Goal: Task Accomplishment & Management: Manage account settings

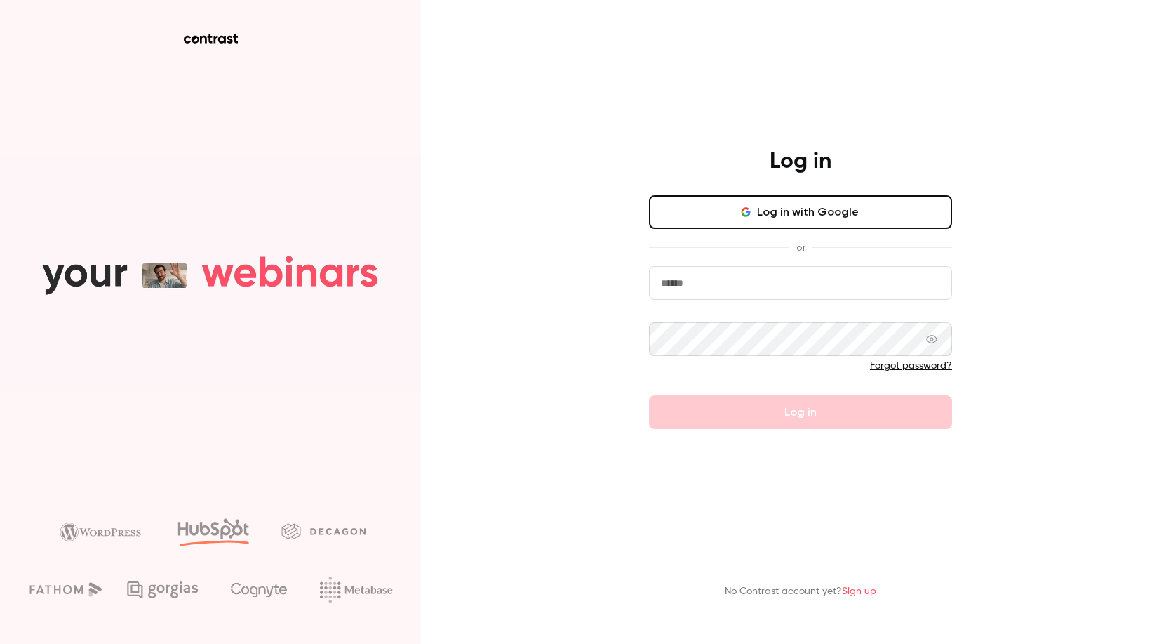
click at [870, 210] on button "Log in with Google" at bounding box center [800, 212] width 303 height 34
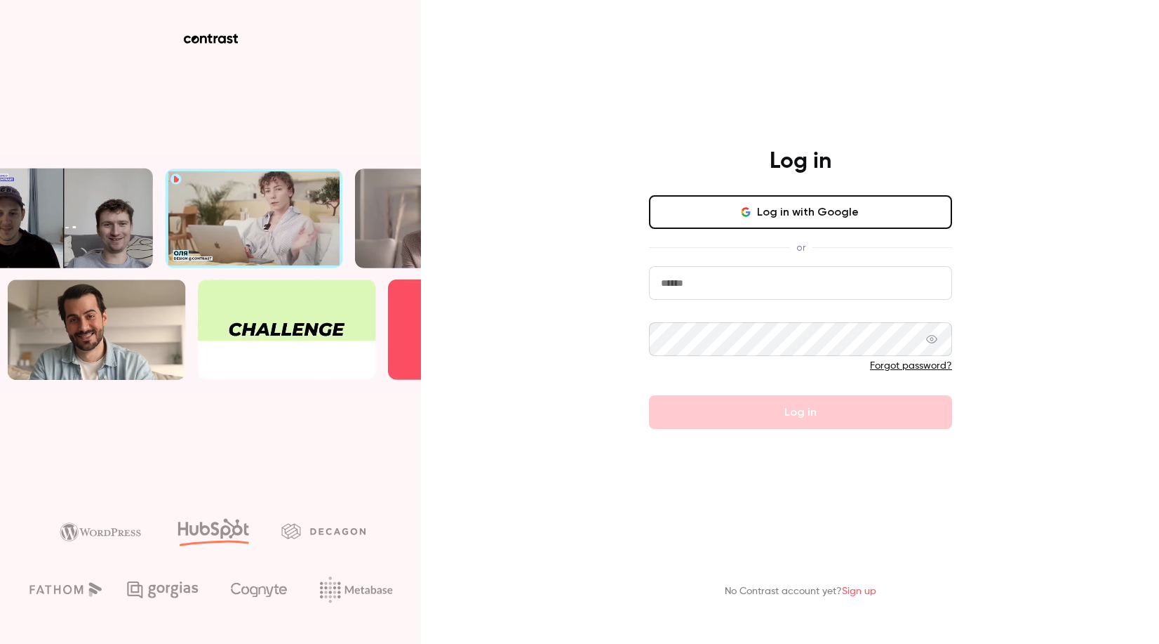
click at [778, 215] on button "Log in with Google" at bounding box center [800, 212] width 303 height 34
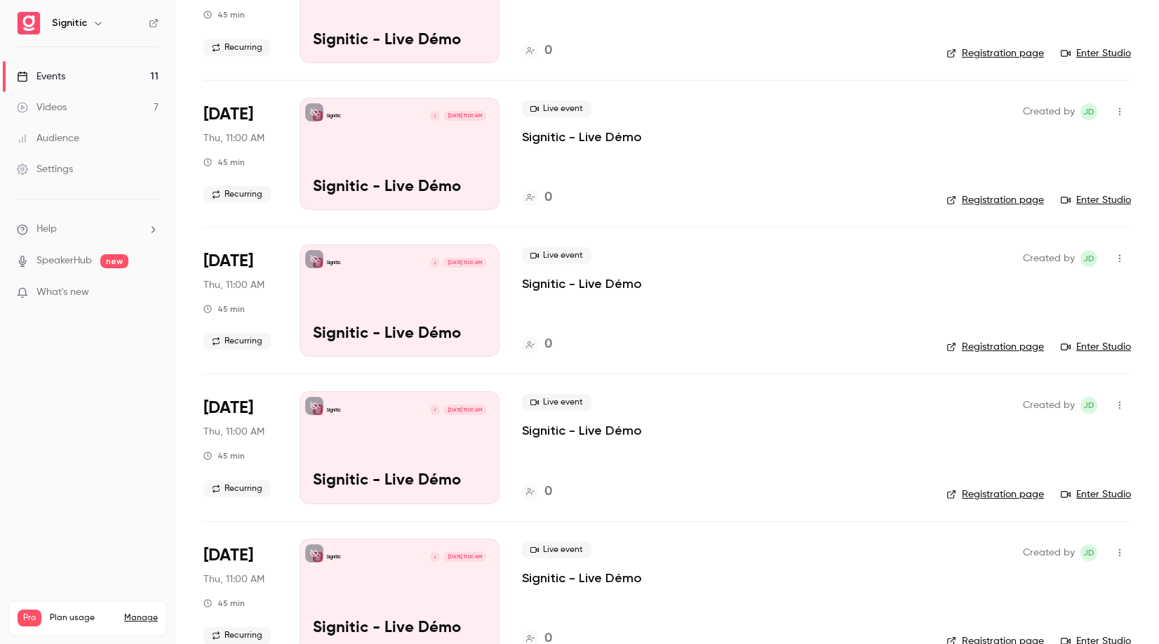
scroll to position [755, 0]
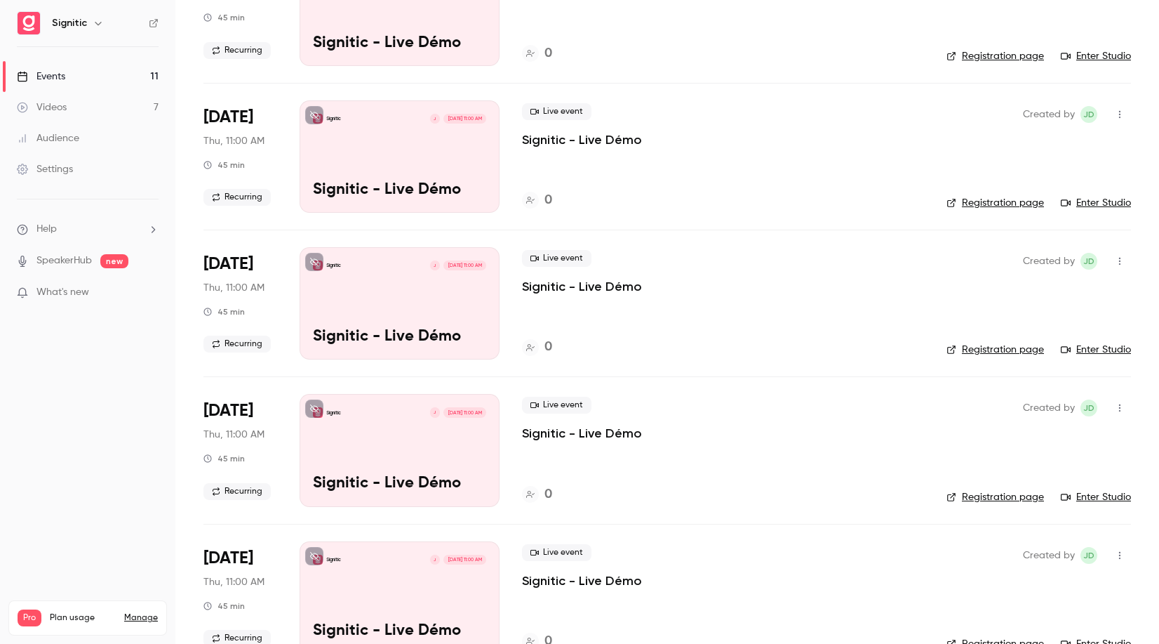
click at [1119, 262] on icon "button" at bounding box center [1119, 261] width 11 height 10
click at [1021, 434] on li "Delete" at bounding box center [1055, 443] width 152 height 36
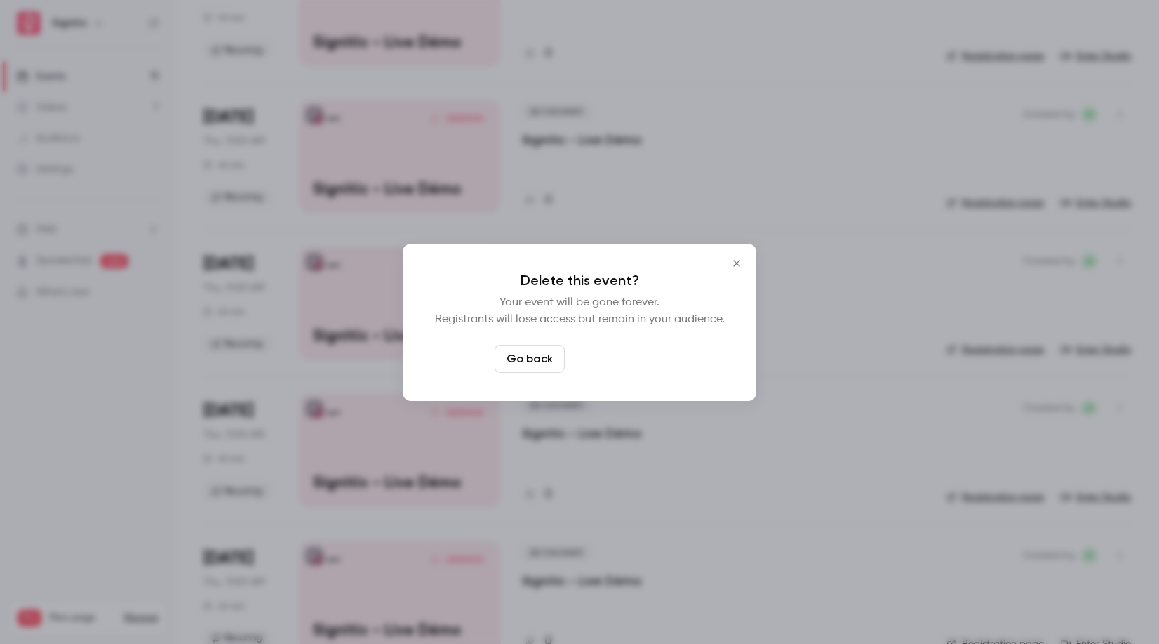
click at [621, 363] on button "Delete event" at bounding box center [618, 359] width 94 height 28
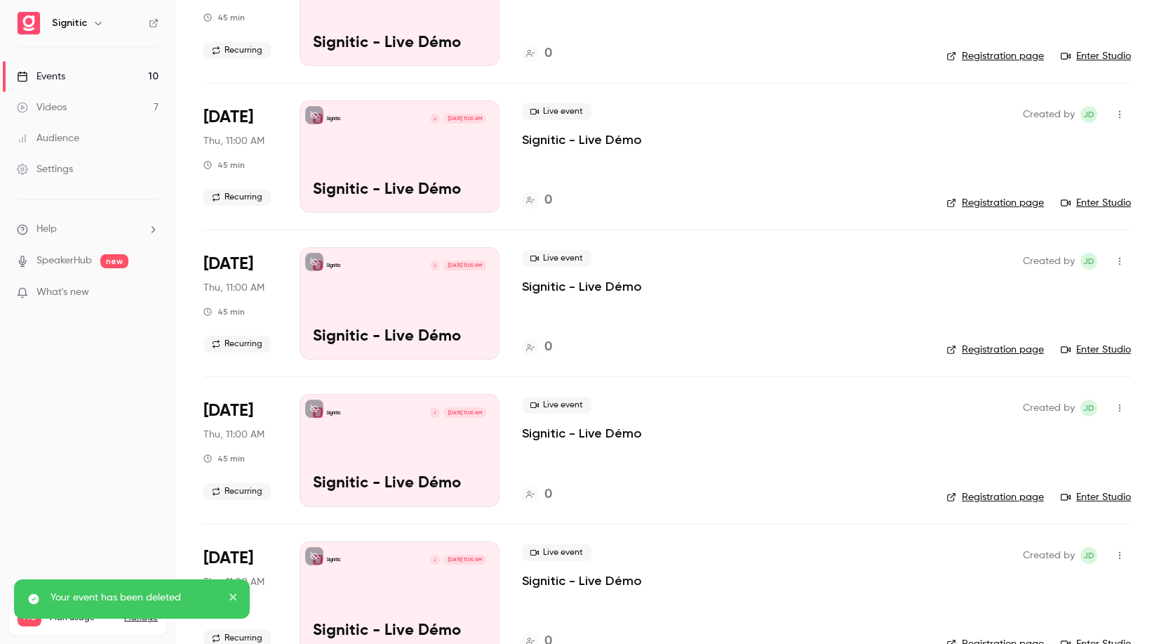
click at [1120, 265] on icon "button" at bounding box center [1119, 261] width 11 height 10
click at [1043, 433] on li "Delete" at bounding box center [1055, 443] width 152 height 36
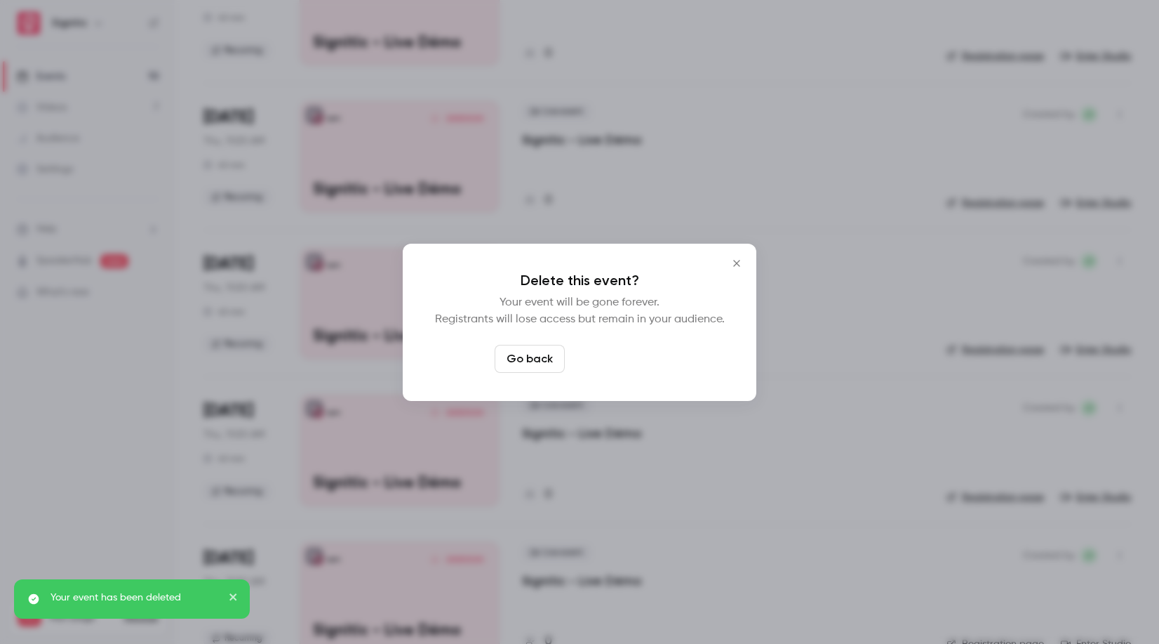
click at [644, 353] on button "Delete event" at bounding box center [618, 359] width 94 height 28
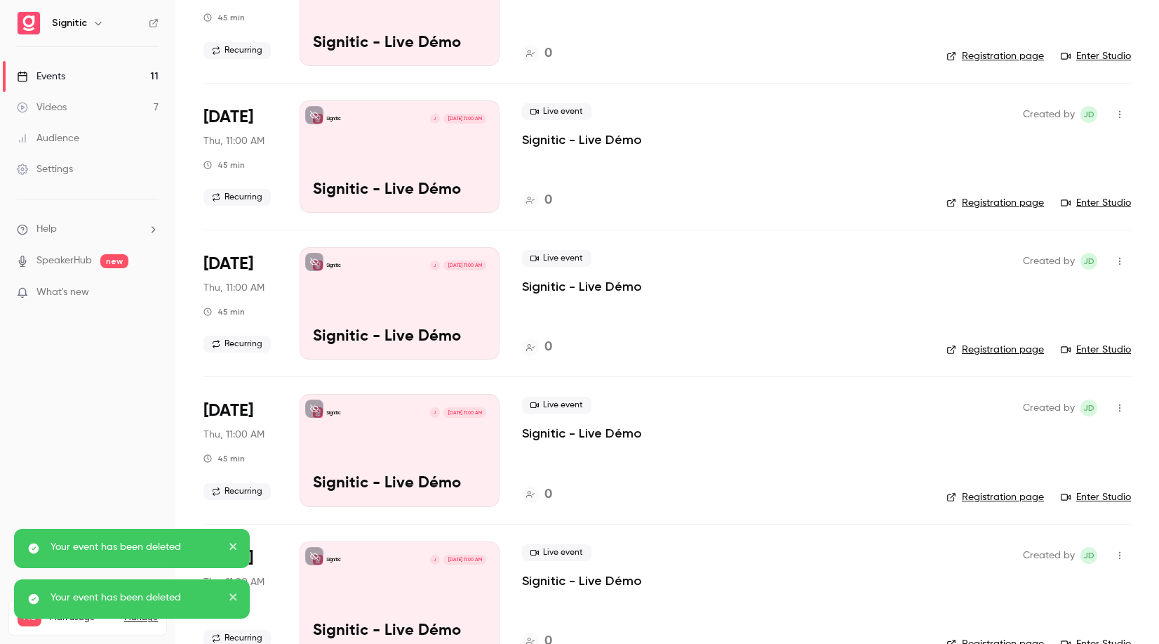
click at [1118, 258] on icon "button" at bounding box center [1119, 261] width 11 height 10
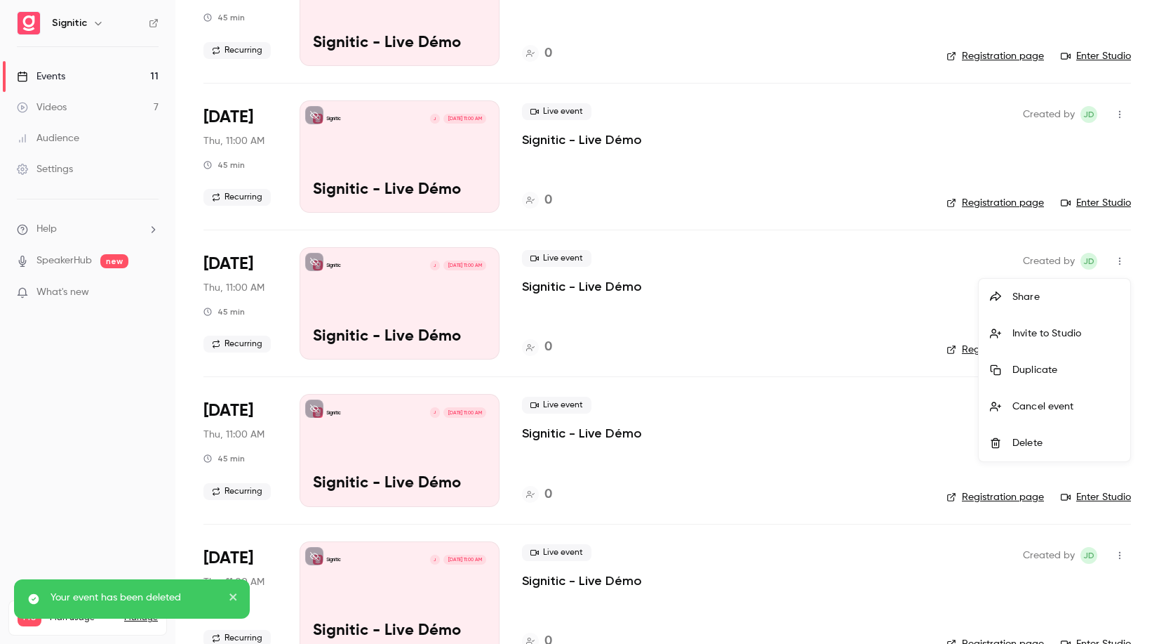
click at [1041, 438] on div "Delete" at bounding box center [1066, 443] width 107 height 14
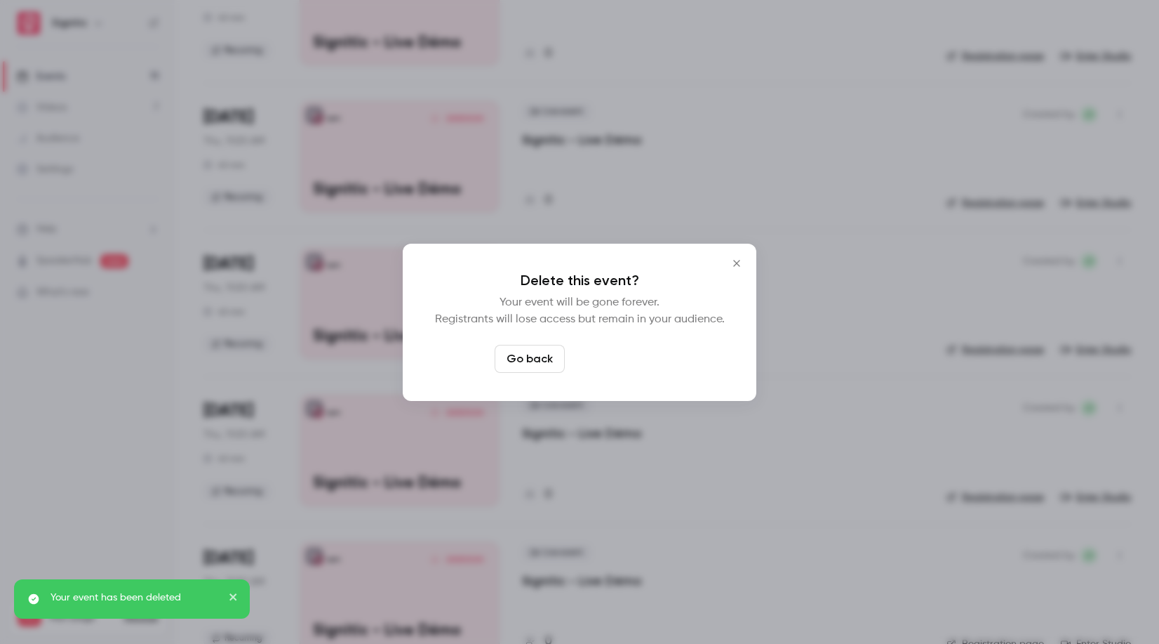
click at [633, 354] on button "Delete event" at bounding box center [618, 359] width 94 height 28
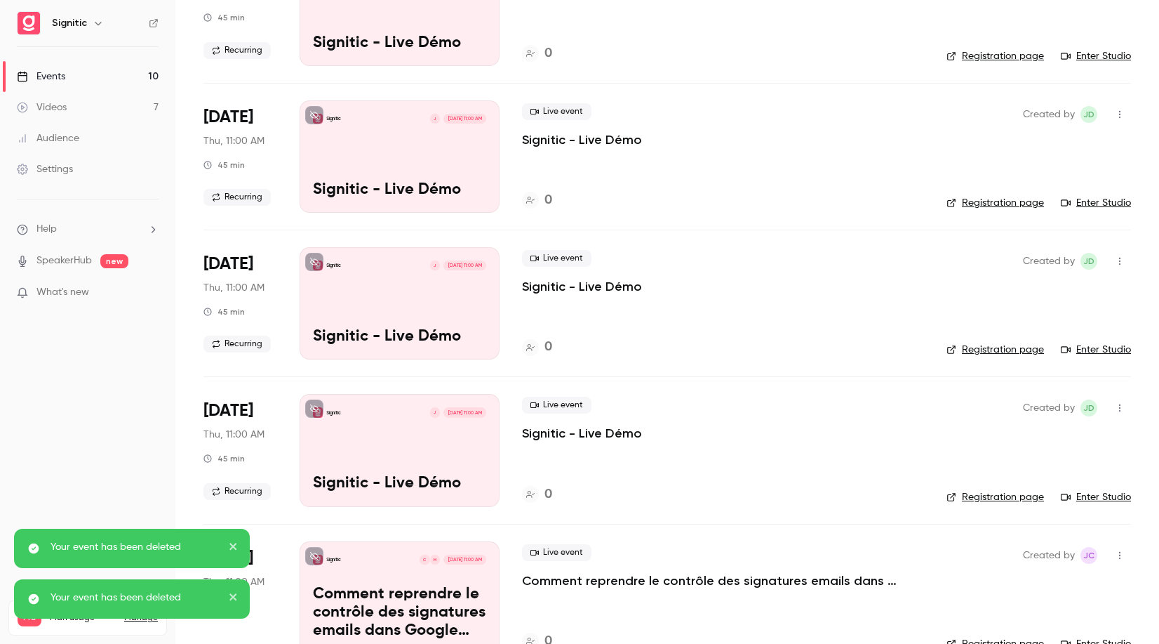
click at [1114, 263] on icon "button" at bounding box center [1119, 261] width 11 height 10
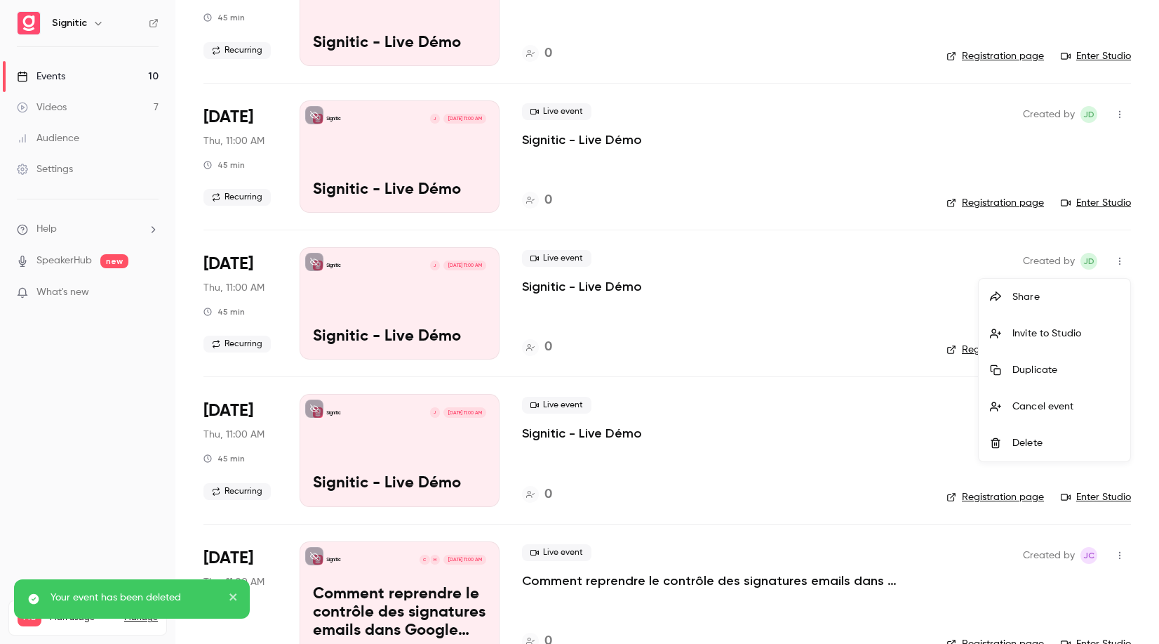
click at [1029, 437] on div "Delete" at bounding box center [1066, 443] width 107 height 14
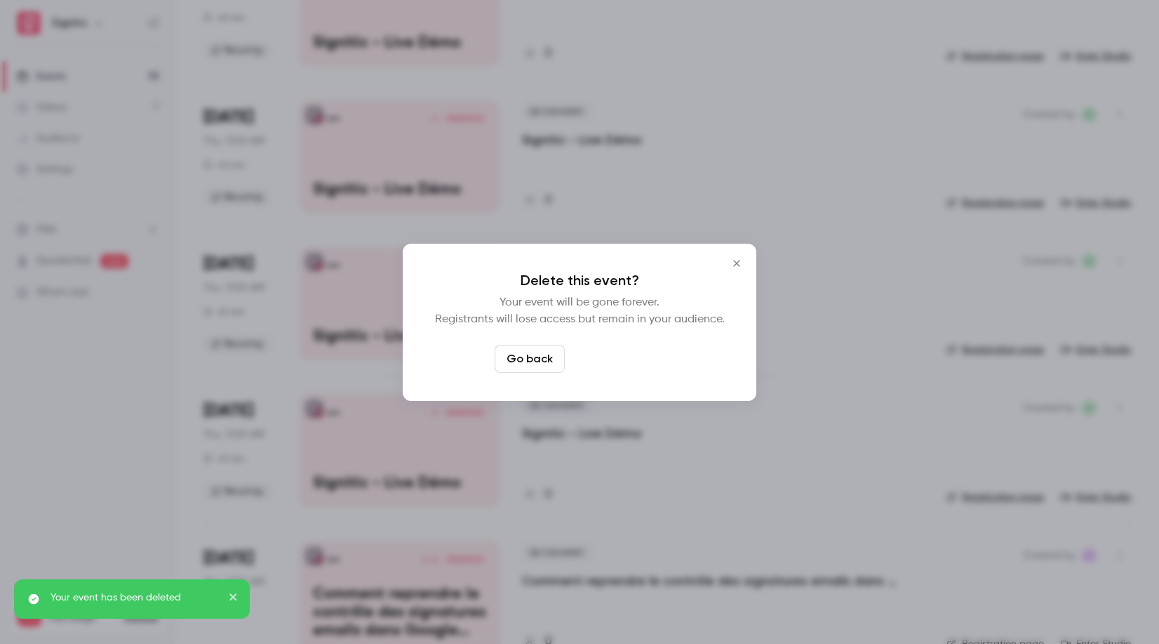
click at [620, 355] on button "Delete event" at bounding box center [618, 359] width 94 height 28
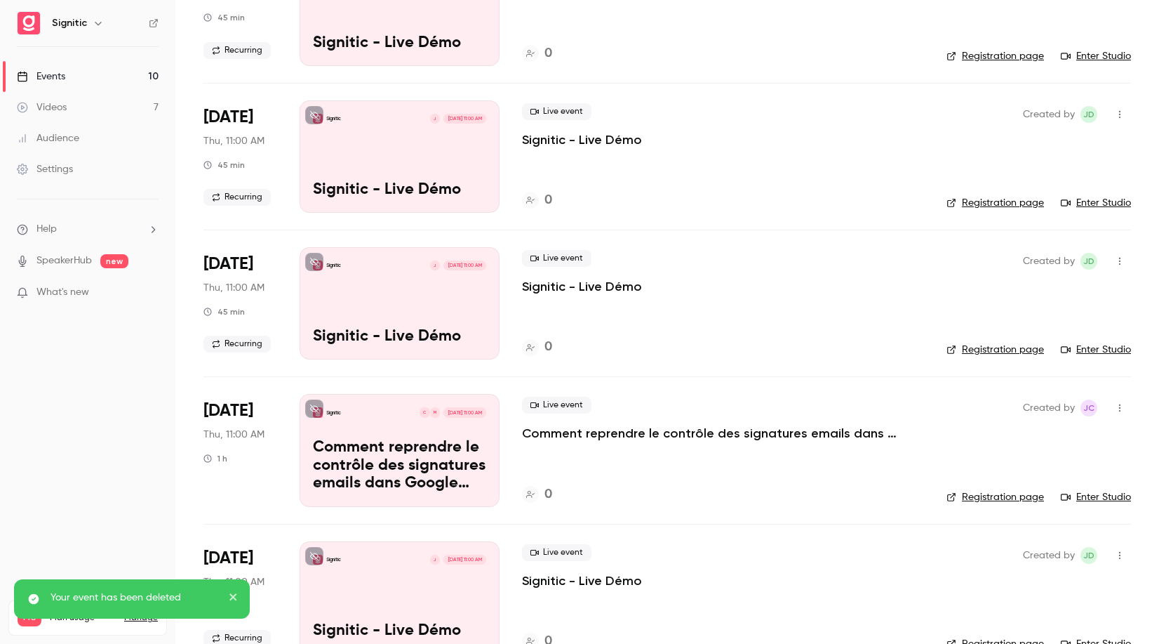
click at [1116, 261] on icon "button" at bounding box center [1119, 261] width 11 height 10
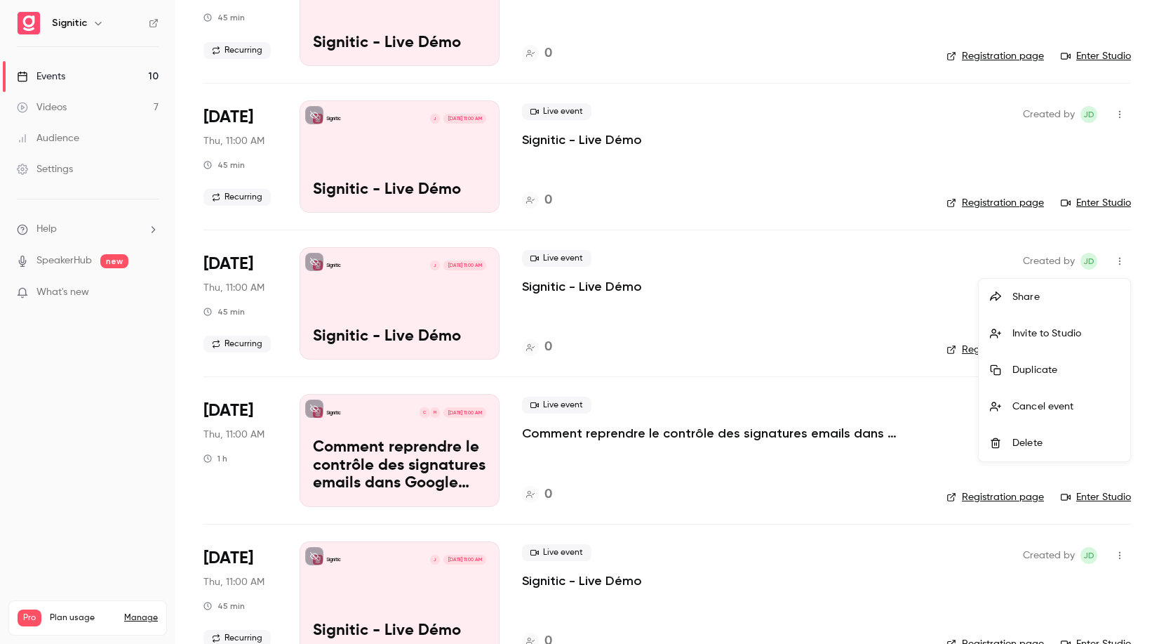
click at [1023, 439] on div "Delete" at bounding box center [1066, 443] width 107 height 14
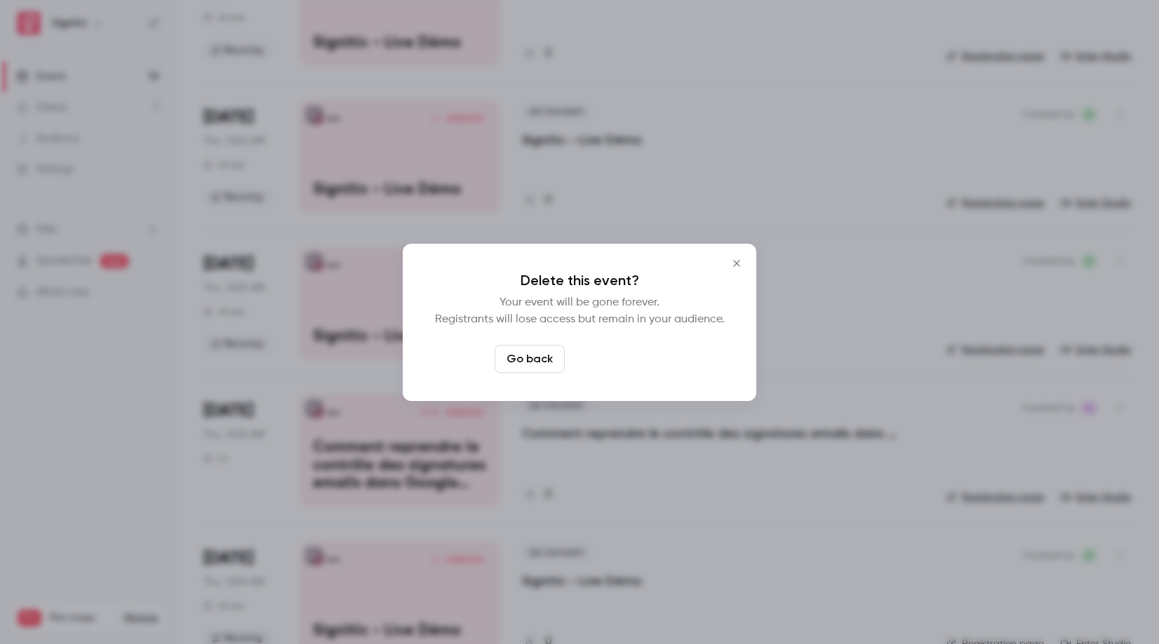
click at [629, 356] on button "Delete event" at bounding box center [618, 359] width 94 height 28
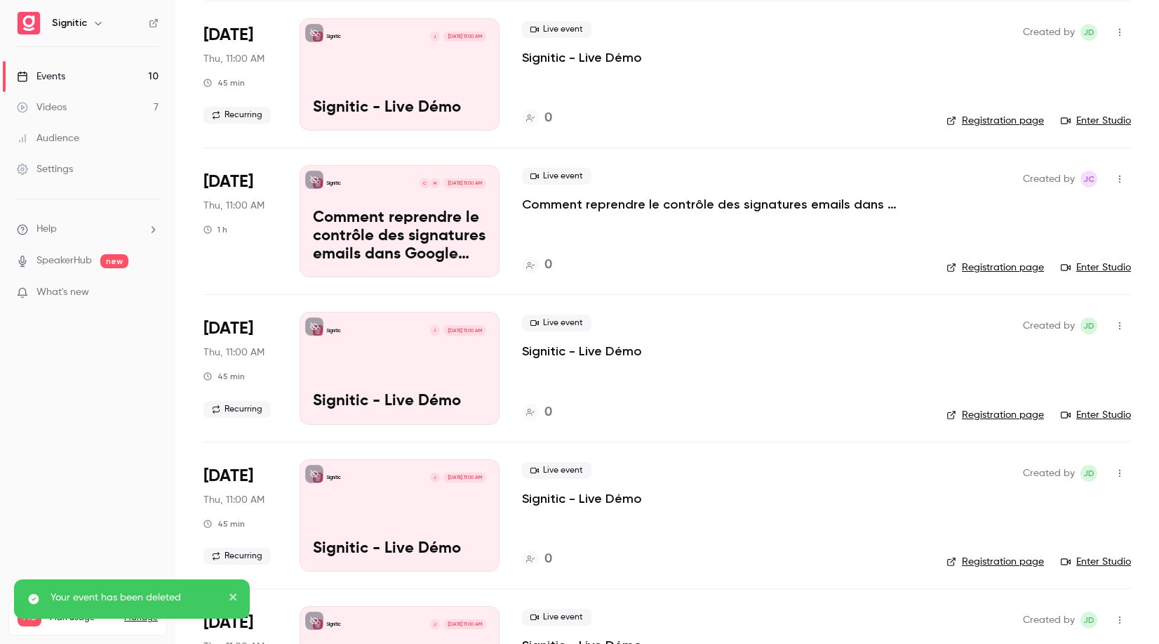
scroll to position [937, 0]
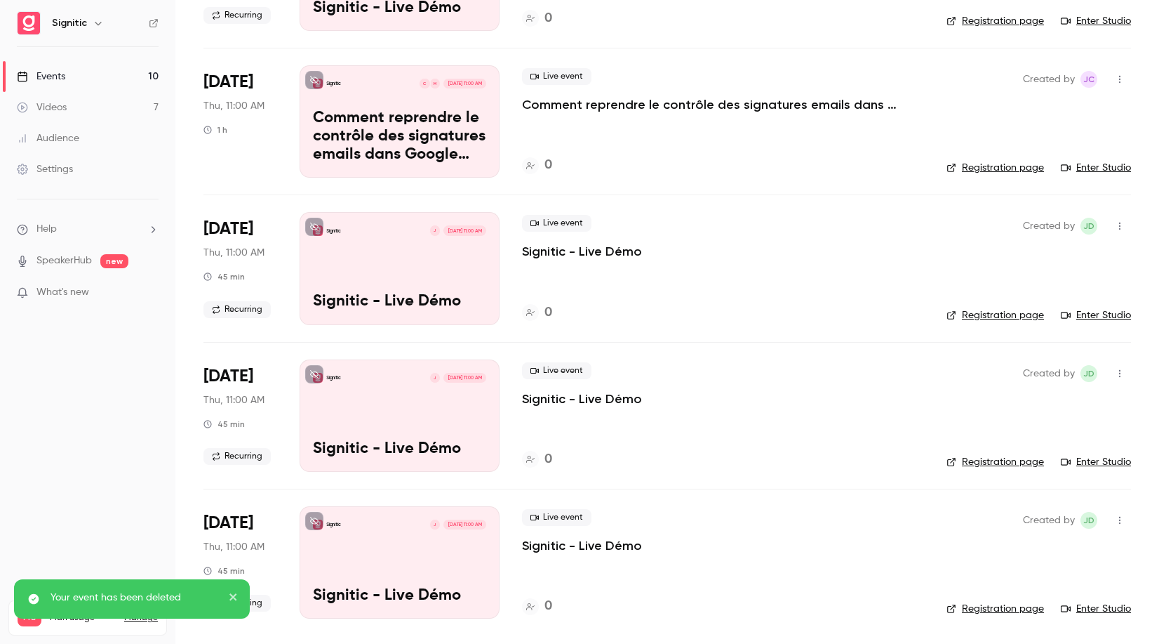
click at [1119, 221] on icon "button" at bounding box center [1119, 226] width 11 height 10
click at [1031, 412] on div "Delete" at bounding box center [1066, 408] width 107 height 14
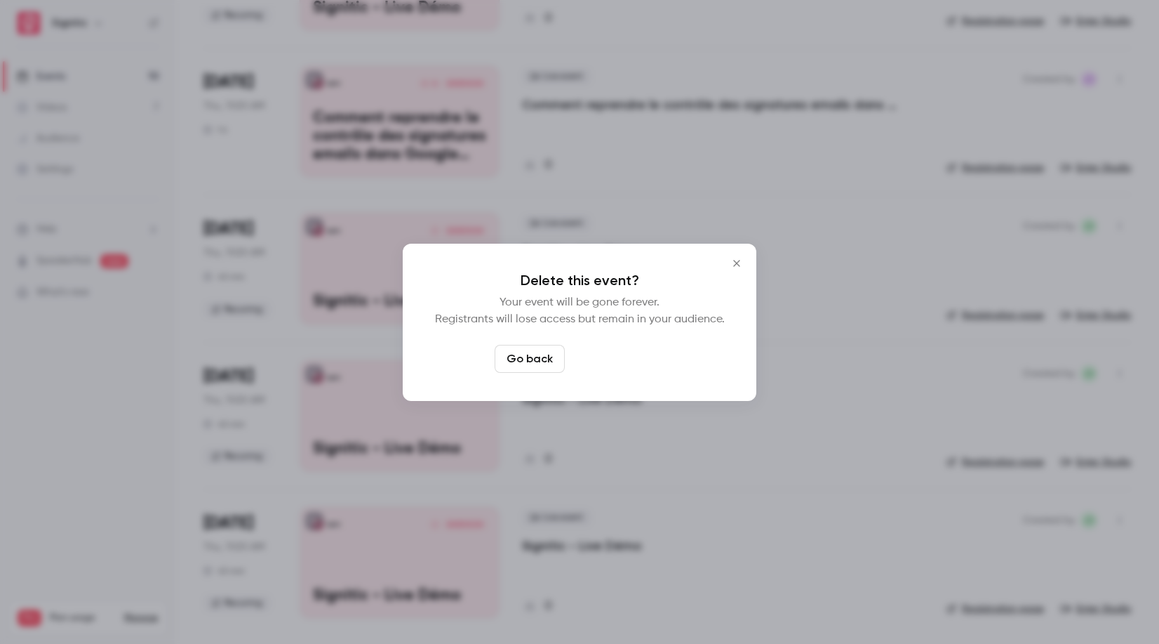
click at [649, 360] on button "Delete event" at bounding box center [618, 359] width 94 height 28
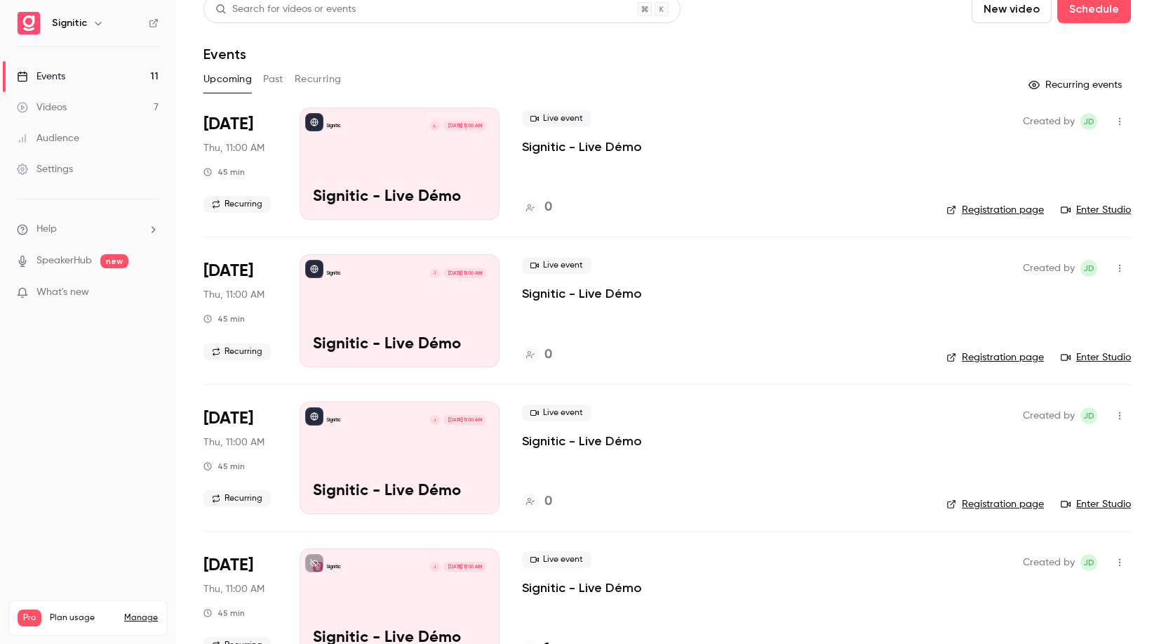
scroll to position [0, 0]
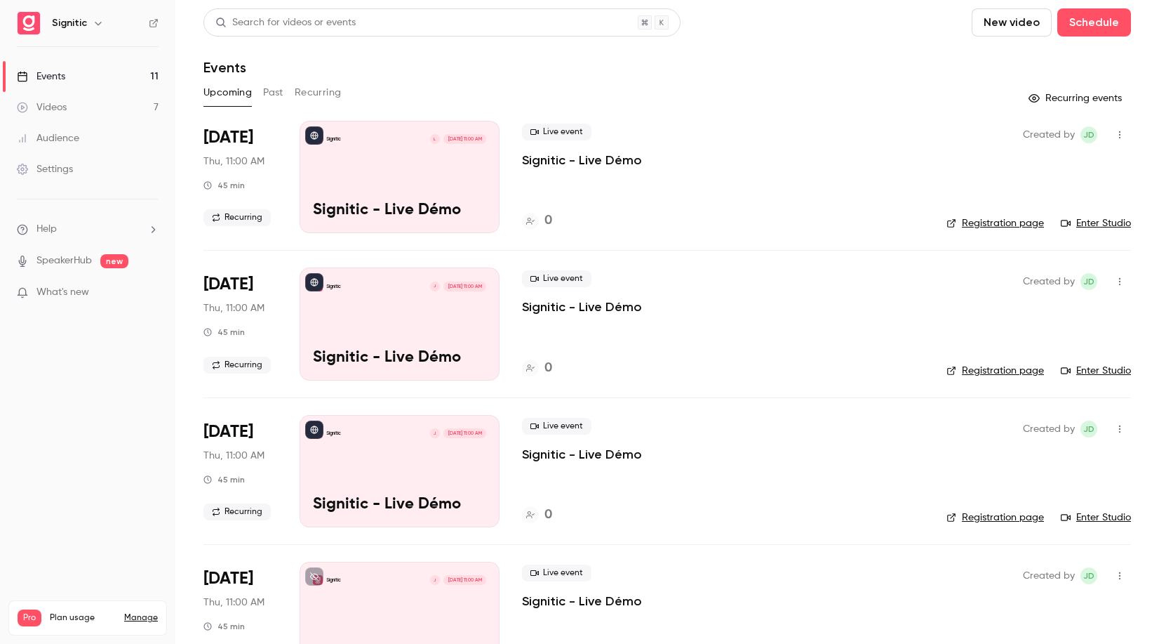
click at [435, 168] on div "Signitic L [DATE] 11:00 AM Signitic - Live Démo" at bounding box center [400, 177] width 200 height 112
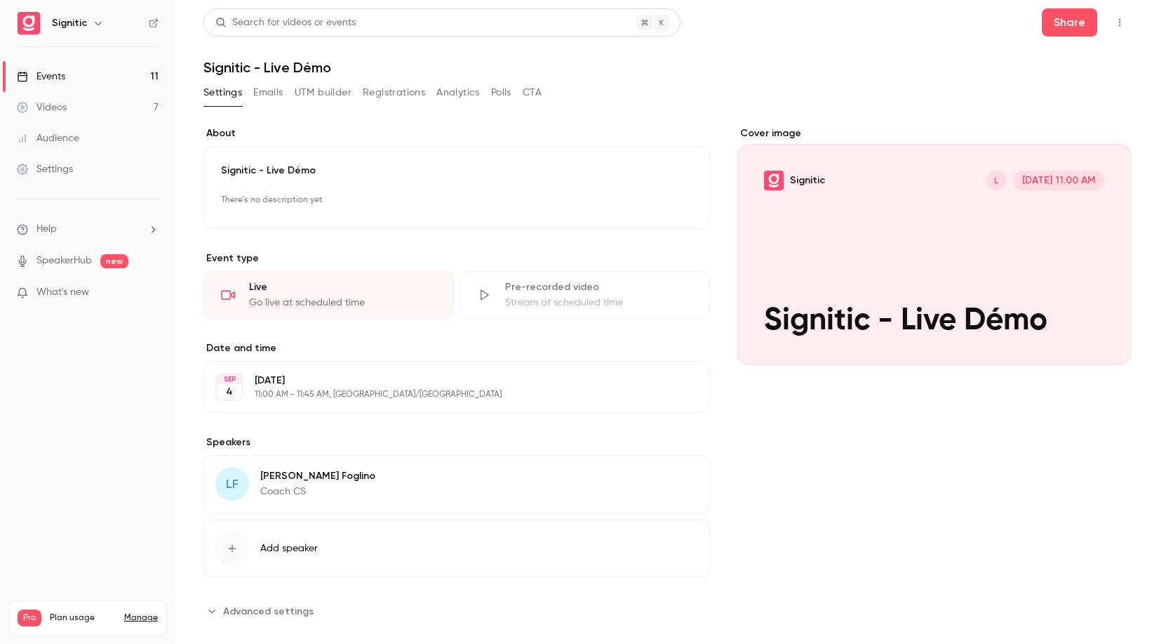
scroll to position [20, 0]
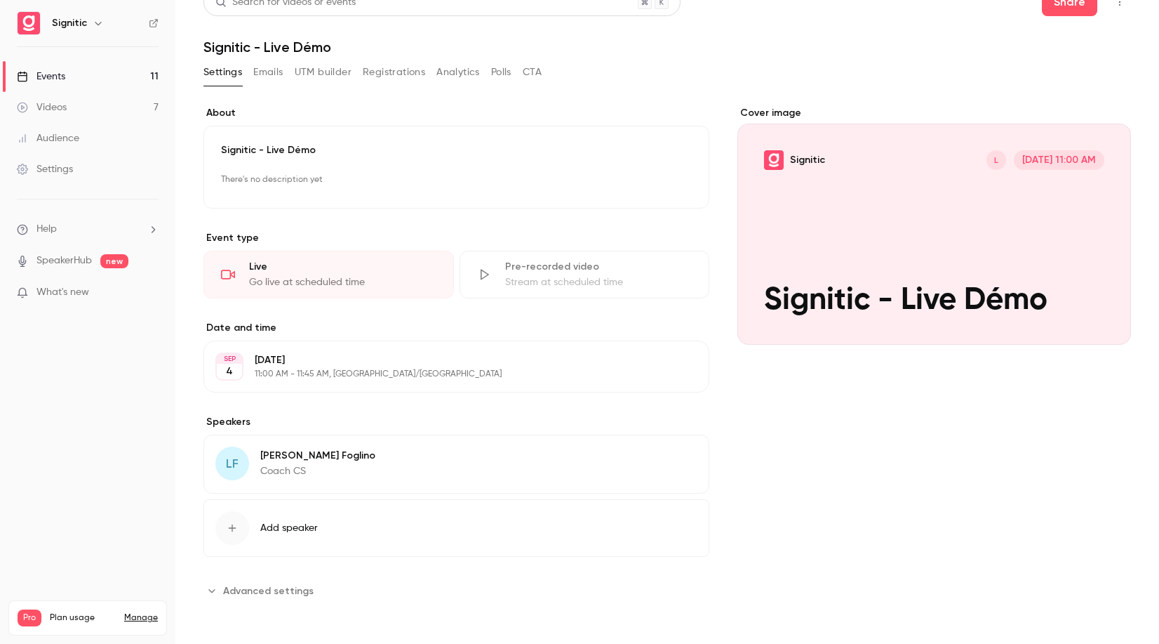
click at [52, 81] on div "Events" at bounding box center [41, 76] width 48 height 14
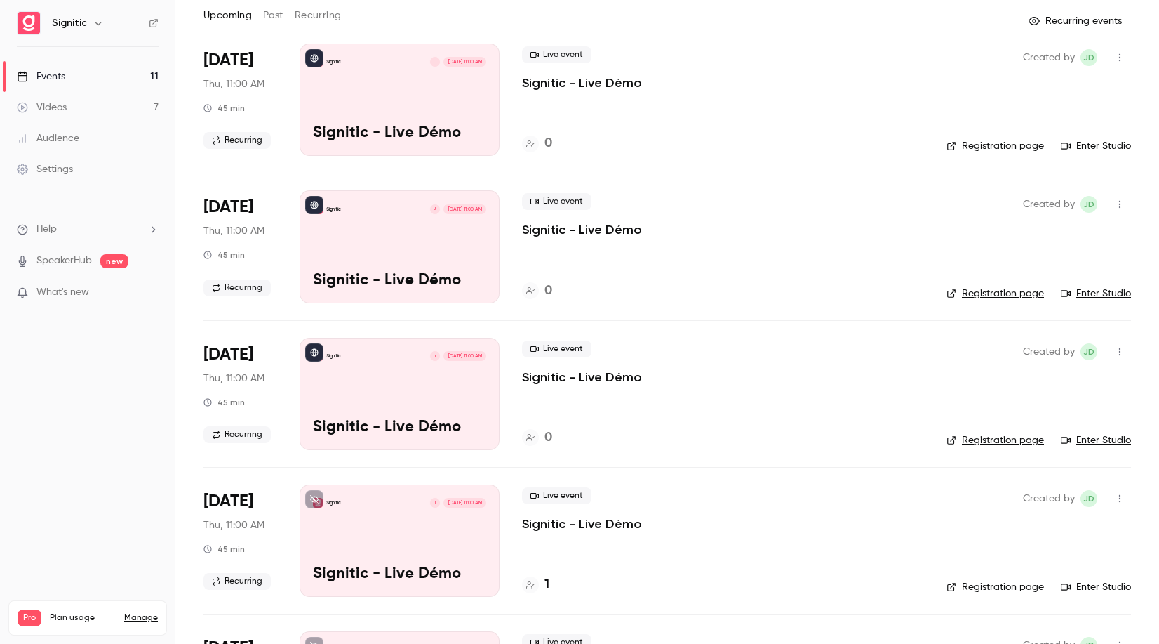
scroll to position [145, 0]
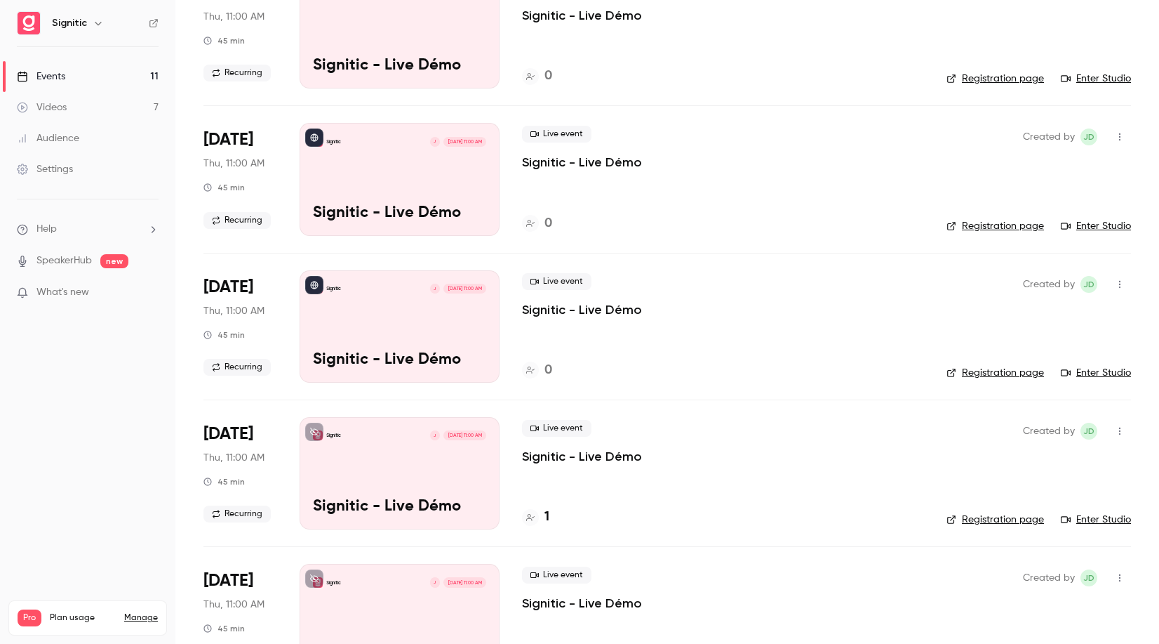
click at [978, 522] on link "Registration page" at bounding box center [996, 519] width 98 height 14
click at [68, 170] on div "Settings" at bounding box center [45, 169] width 56 height 14
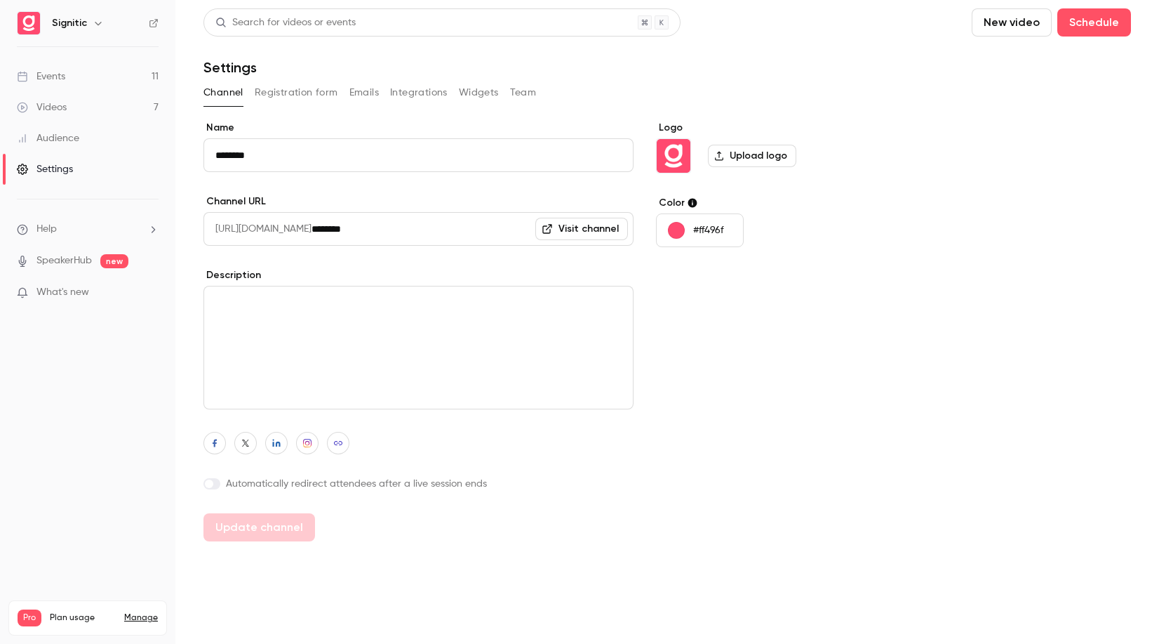
click at [528, 87] on button "Team" at bounding box center [523, 92] width 27 height 22
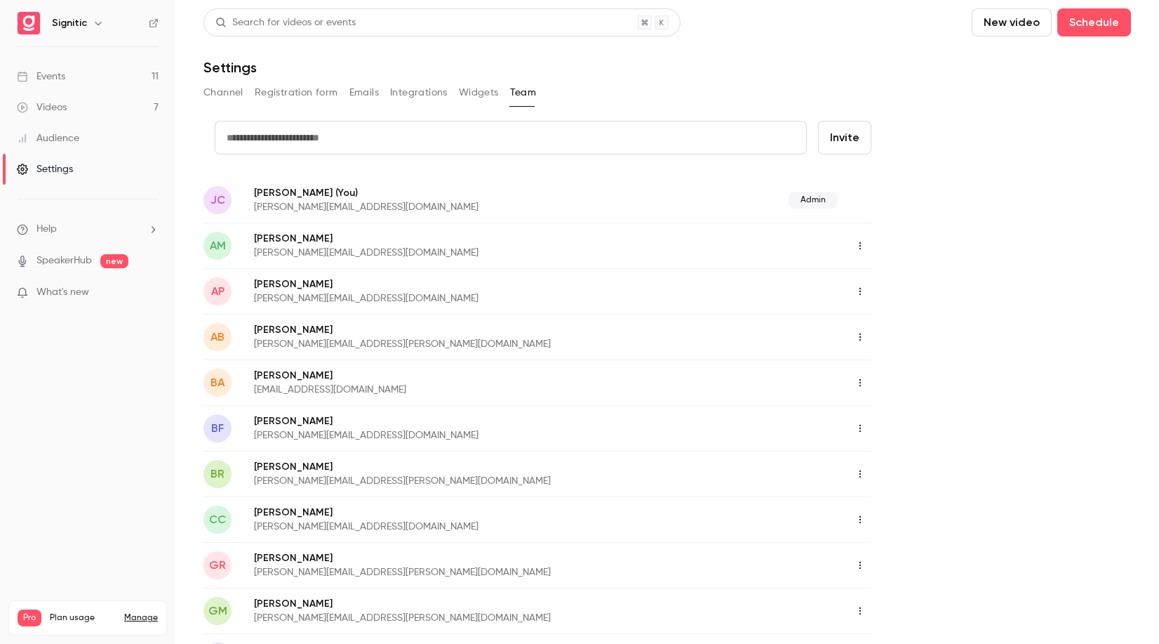
click at [849, 139] on button "Invite" at bounding box center [844, 138] width 53 height 34
click at [413, 141] on input "text" at bounding box center [511, 138] width 592 height 34
type input "**********"
click at [851, 135] on button "Invite" at bounding box center [844, 138] width 53 height 34
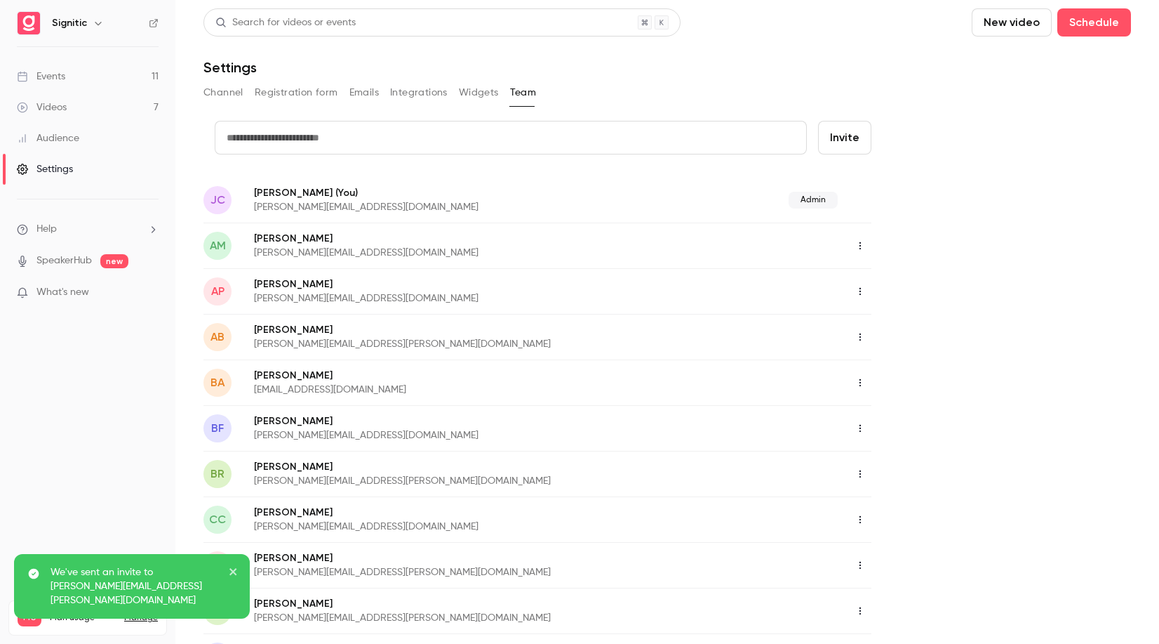
click at [423, 138] on input "text" at bounding box center [511, 138] width 592 height 34
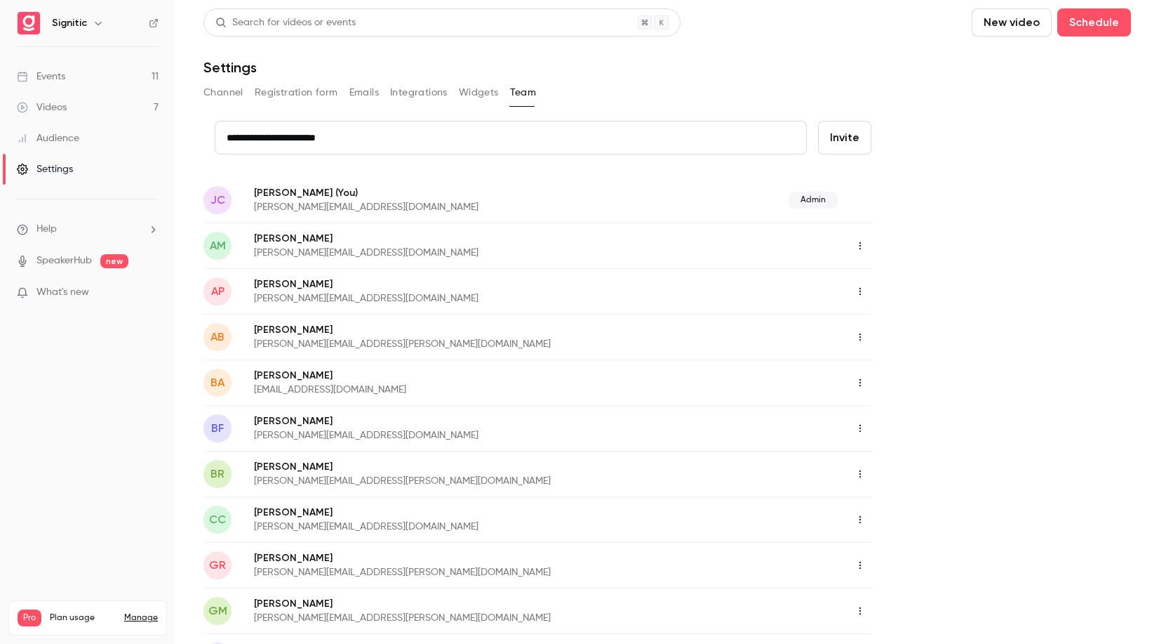
type input "**********"
click at [845, 134] on button "Invite" at bounding box center [844, 138] width 53 height 34
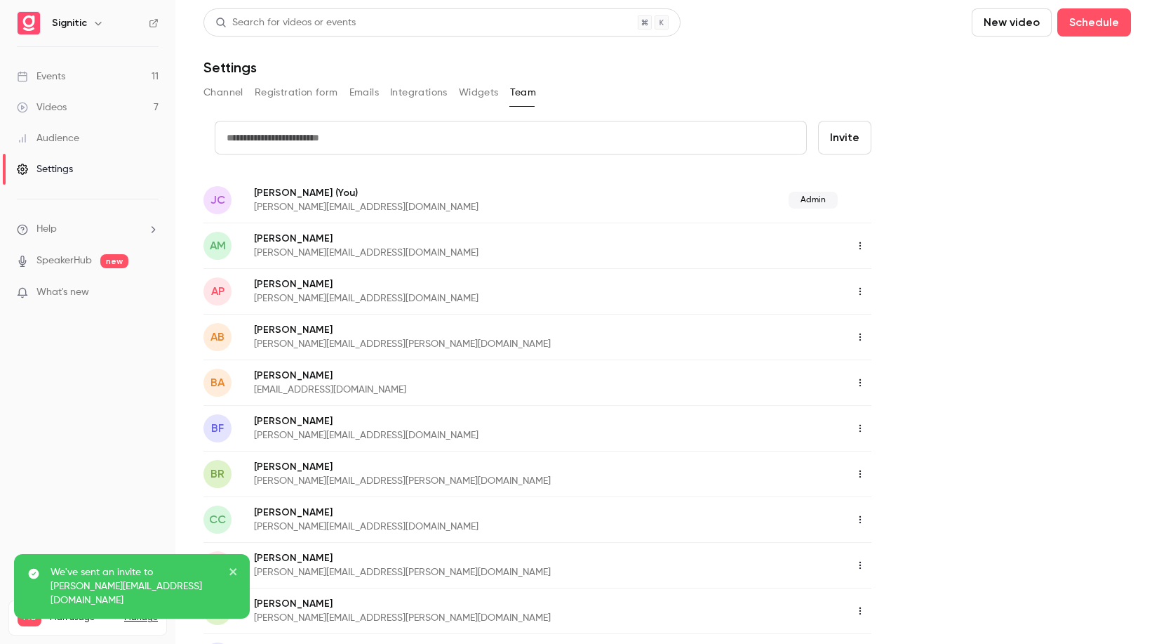
click at [427, 139] on input "text" at bounding box center [511, 138] width 592 height 34
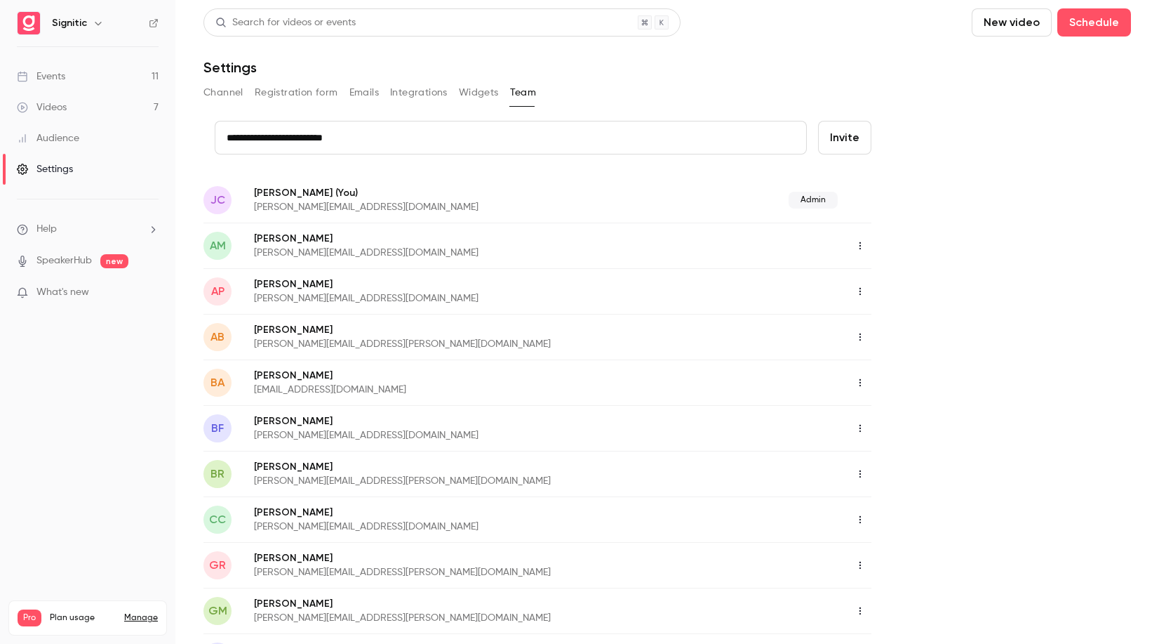
type input "**********"
click at [845, 137] on button "Invite" at bounding box center [844, 138] width 53 height 34
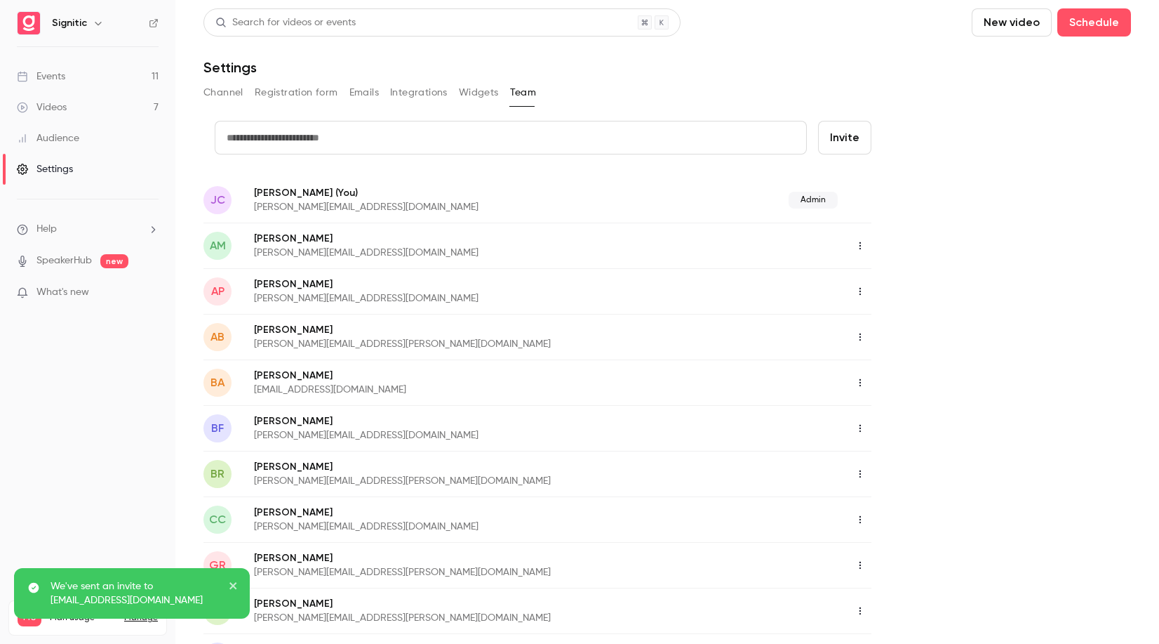
click at [380, 139] on input "text" at bounding box center [511, 138] width 592 height 34
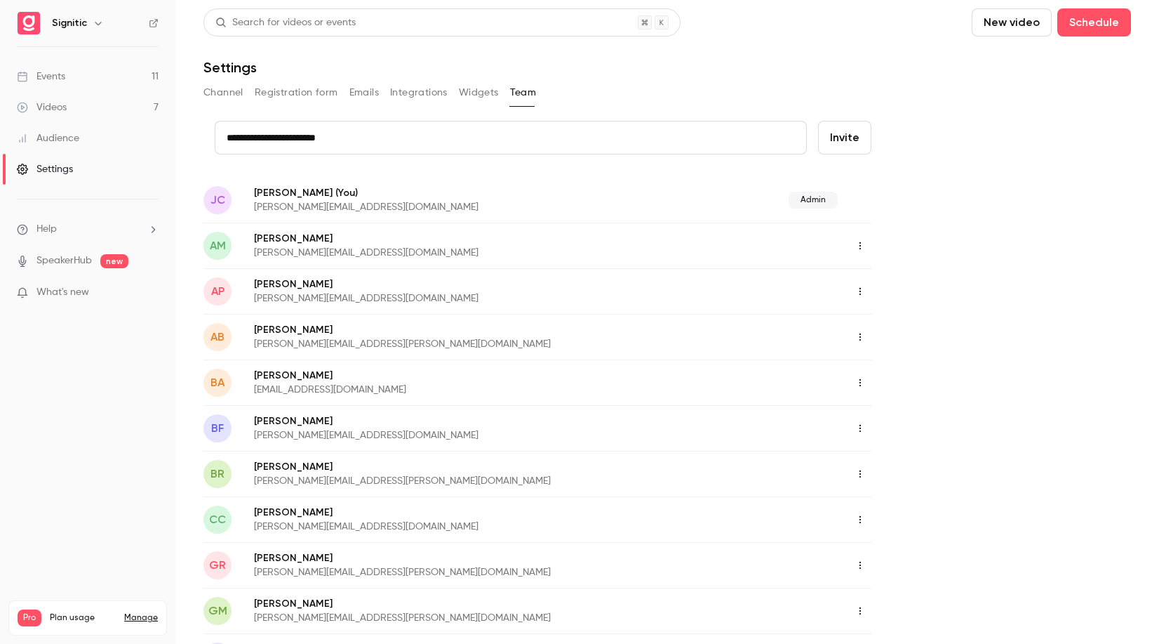
type input "**********"
click at [851, 138] on button "Invite" at bounding box center [844, 138] width 53 height 34
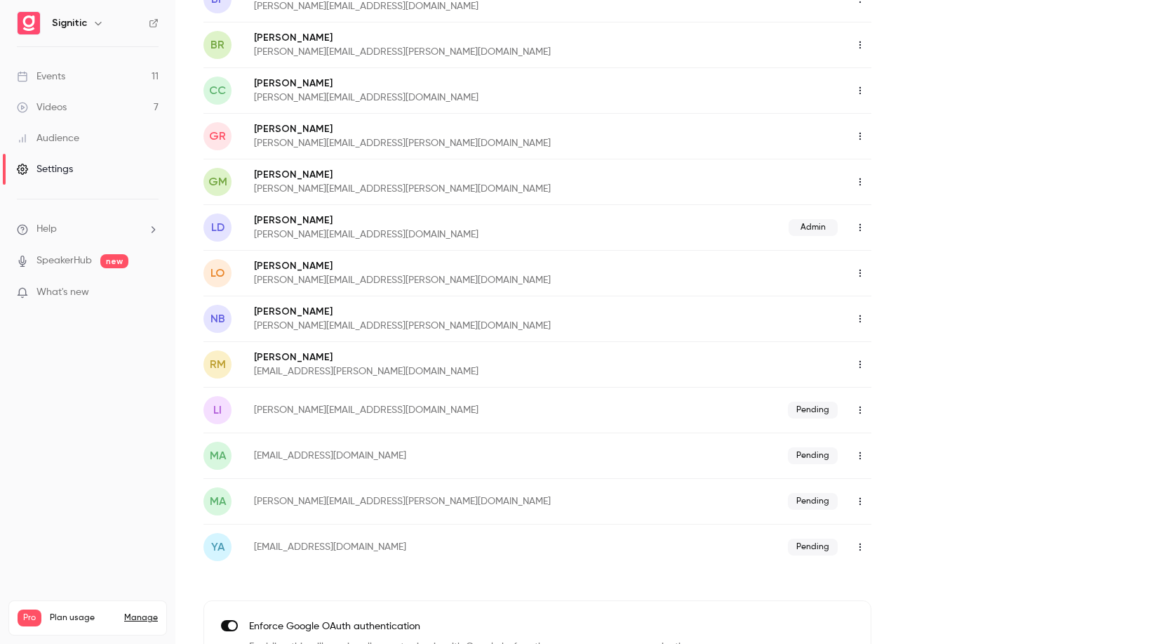
scroll to position [427, 0]
